Goal: Task Accomplishment & Management: Manage account settings

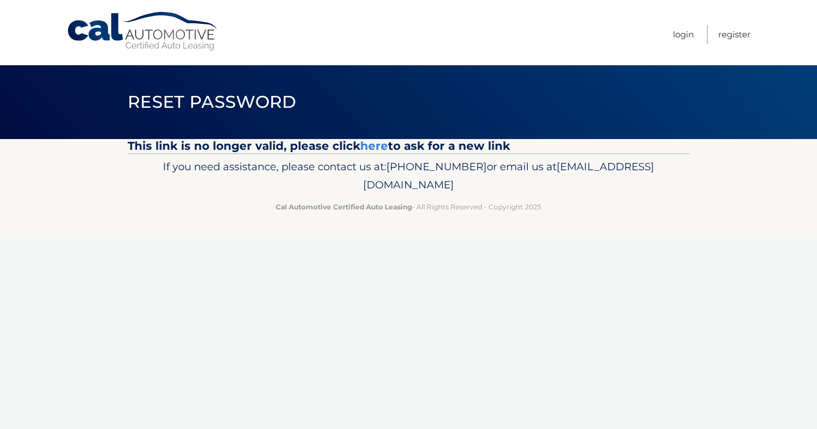
click at [147, 41] on link "Cal Automotive" at bounding box center [142, 31] width 153 height 40
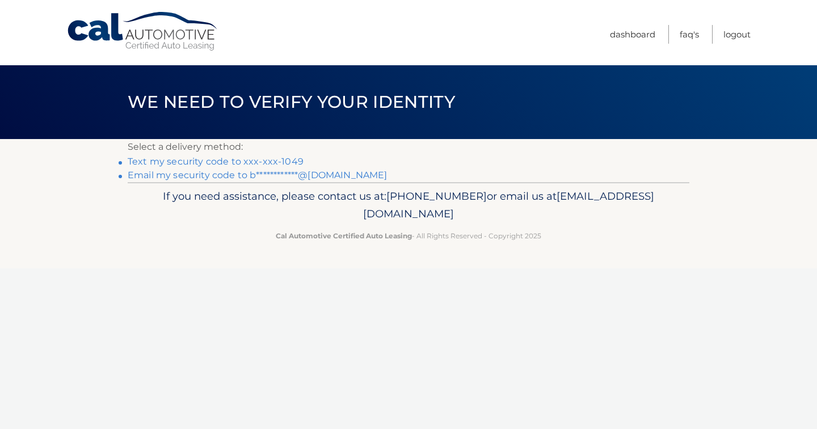
click at [265, 158] on link "Text my security code to xxx-xxx-1049" at bounding box center [216, 161] width 176 height 11
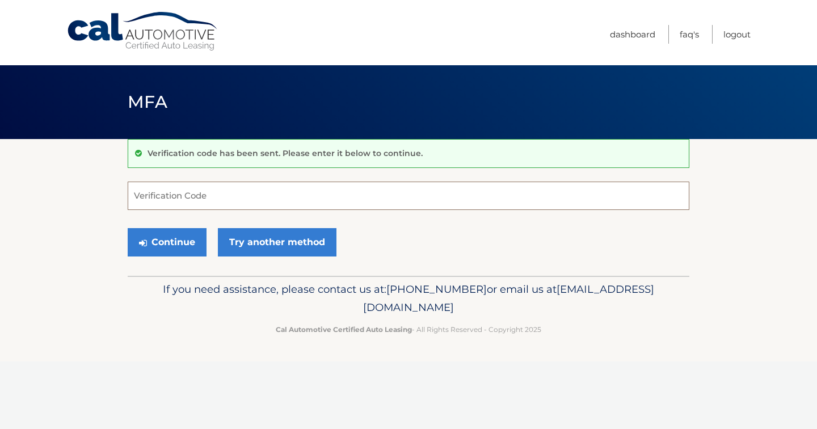
click at [196, 191] on input "Verification Code" at bounding box center [408, 195] width 561 height 28
type input "192208"
click at [167, 242] on button "Continue" at bounding box center [167, 242] width 79 height 28
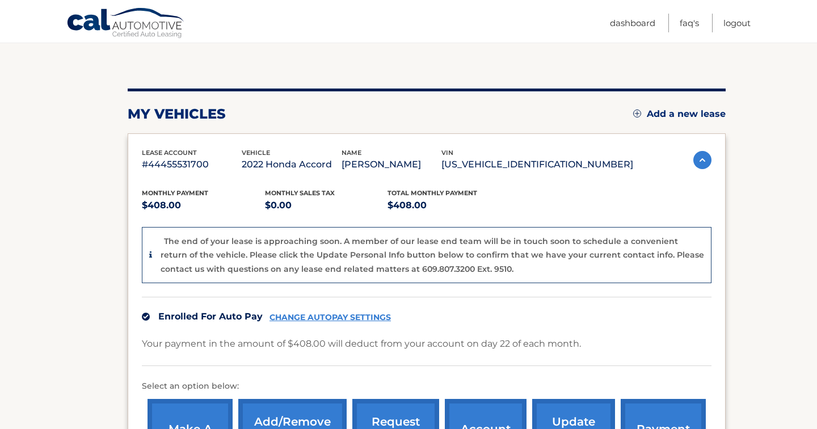
scroll to position [123, 0]
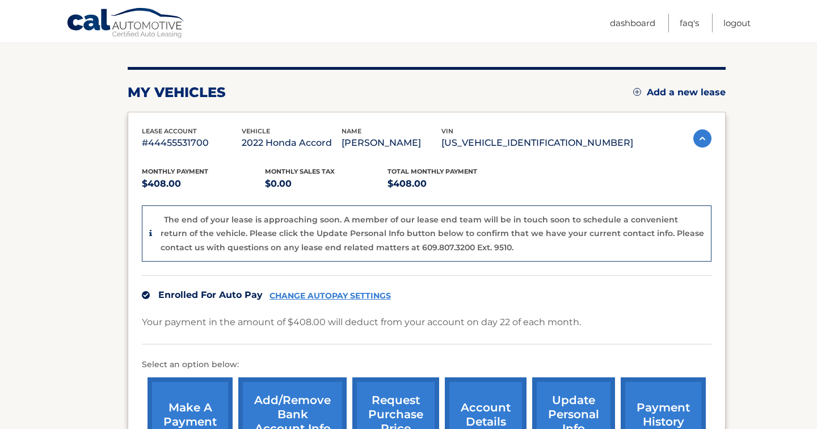
click at [333, 296] on link "CHANGE AUTOPAY SETTINGS" at bounding box center [329, 296] width 121 height 10
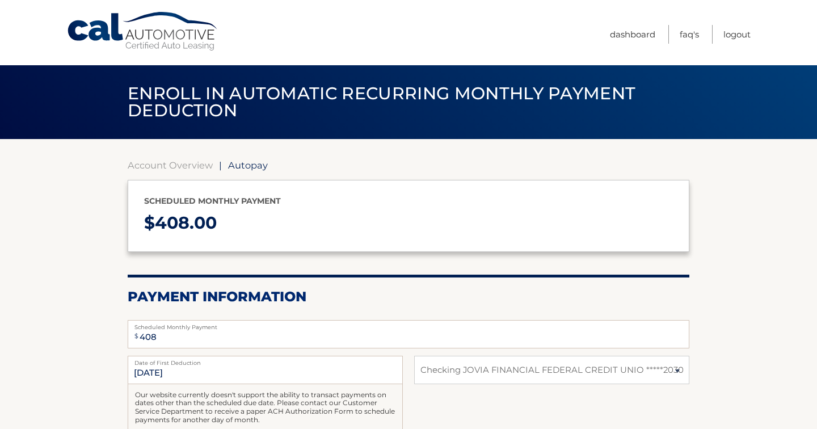
select select "ZjZjYjgyODAtM2U5MC00ODYzLTk5ODQtNzBhZTI5YzQ5M2U1"
click at [185, 165] on link "Account Overview" at bounding box center [170, 164] width 85 height 11
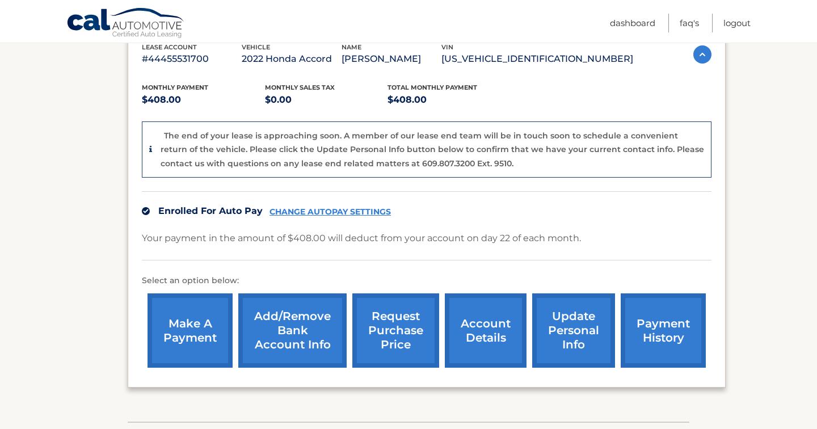
scroll to position [175, 0]
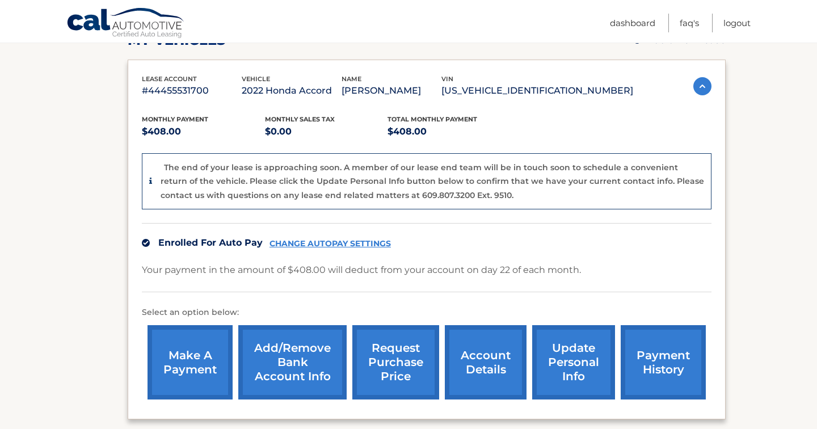
click at [288, 335] on link "Add/Remove bank account info" at bounding box center [292, 362] width 108 height 74
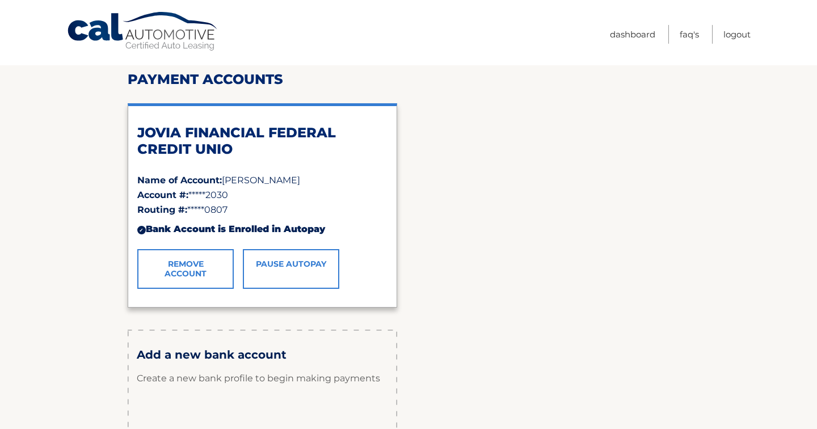
scroll to position [148, 0]
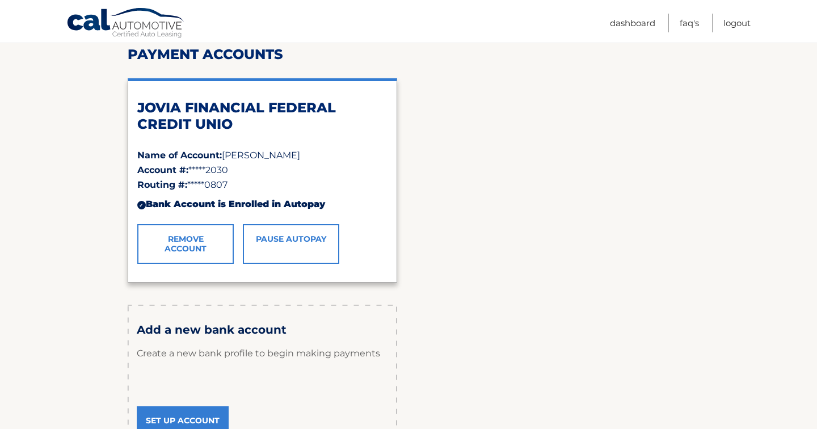
click at [269, 264] on div "JOVIA FINANCIAL FEDERAL CREDIT UNIO Name of Account: [PERSON_NAME] Account #: *…" at bounding box center [262, 180] width 269 height 204
click at [276, 251] on link "Pause AutoPay" at bounding box center [291, 244] width 96 height 40
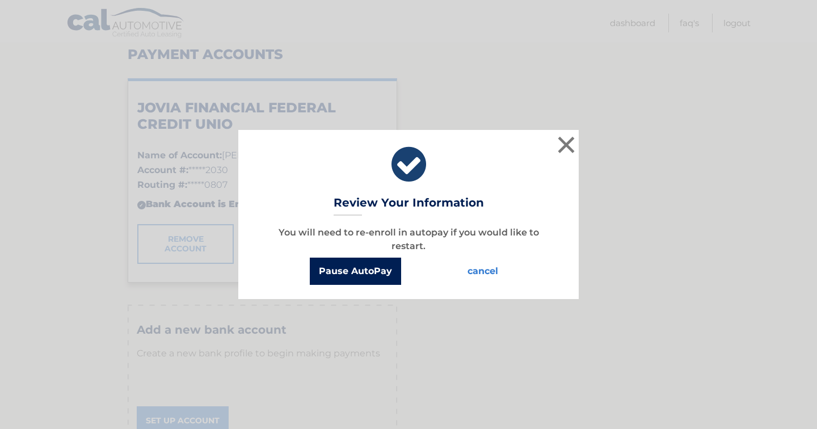
click at [394, 269] on button "Pause AutoPay" at bounding box center [355, 270] width 91 height 27
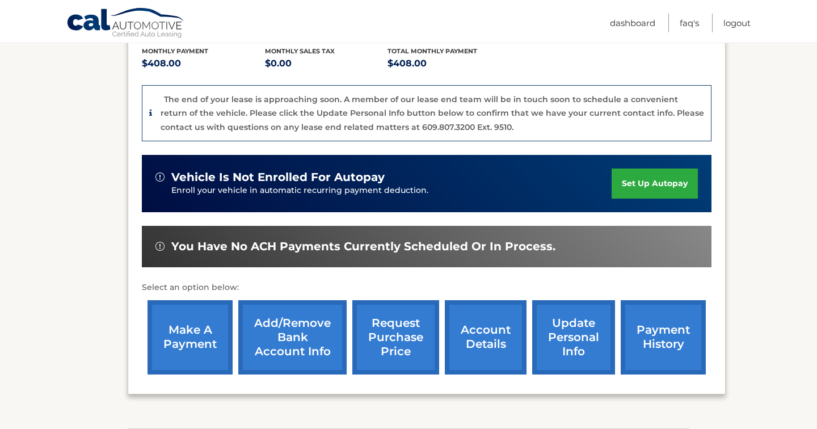
scroll to position [248, 0]
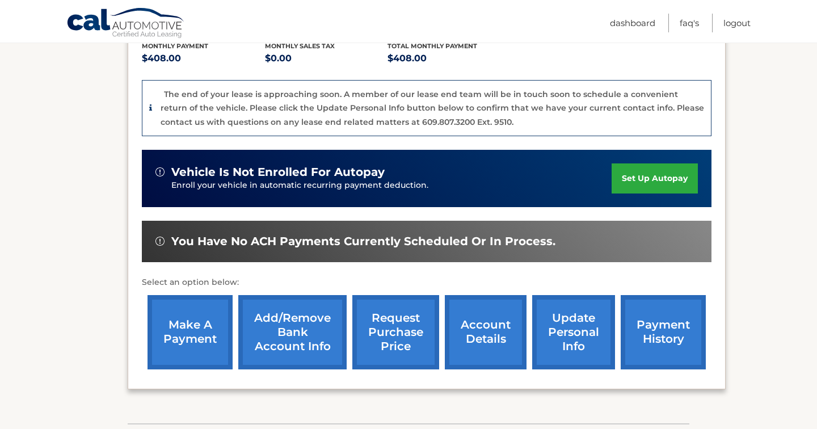
click at [380, 330] on link "request purchase price" at bounding box center [395, 332] width 87 height 74
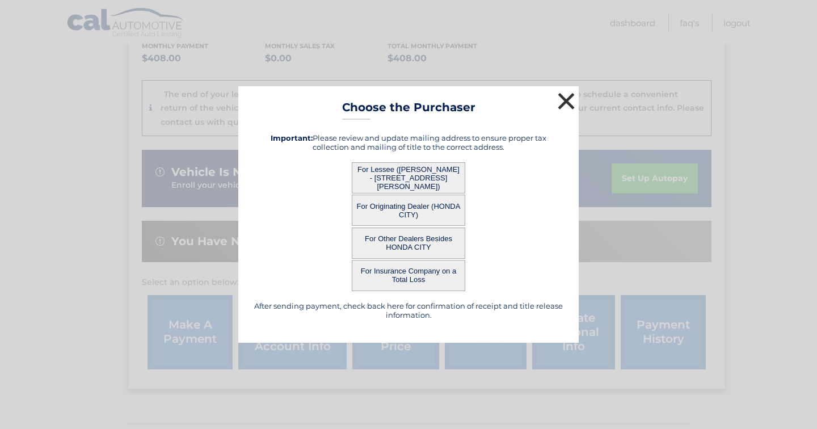
click at [562, 103] on button "×" at bounding box center [566, 101] width 23 height 23
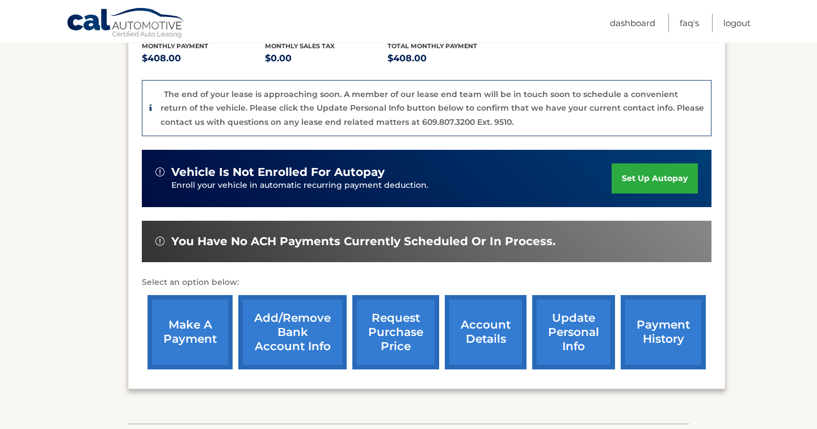
click at [309, 323] on link "Add/Remove bank account info" at bounding box center [292, 332] width 108 height 74
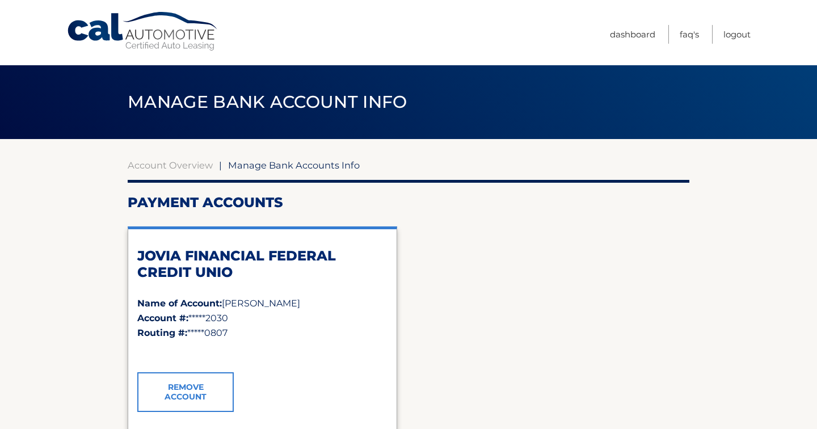
scroll to position [153, 0]
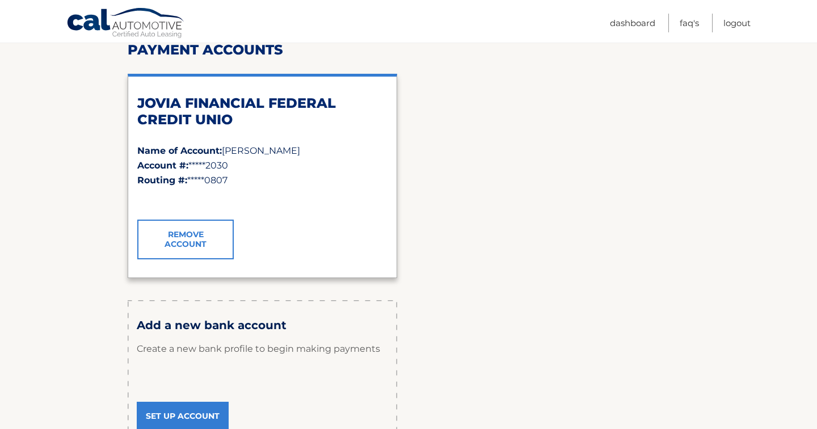
click at [184, 240] on link "Remove Account" at bounding box center [185, 239] width 96 height 40
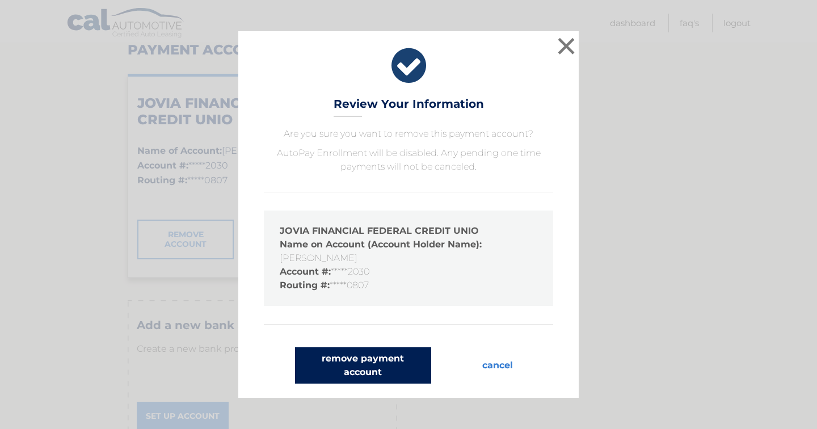
click at [385, 368] on button "remove payment account" at bounding box center [363, 365] width 136 height 36
click at [358, 367] on button "remove payment account" at bounding box center [363, 365] width 136 height 36
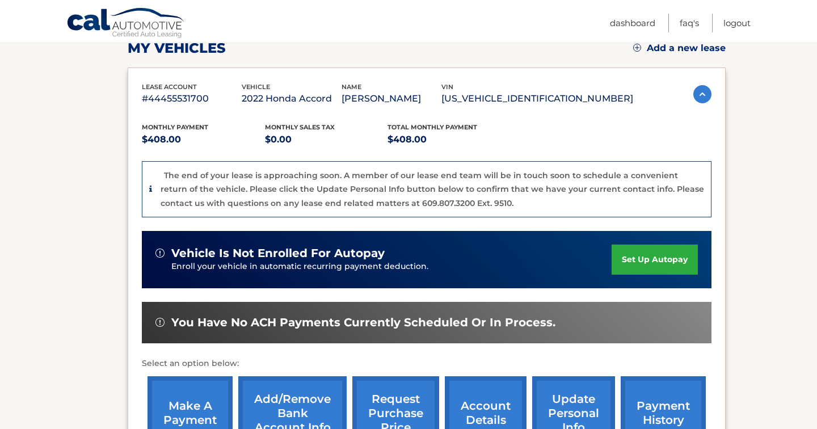
scroll to position [167, 0]
